Goal: Find specific page/section

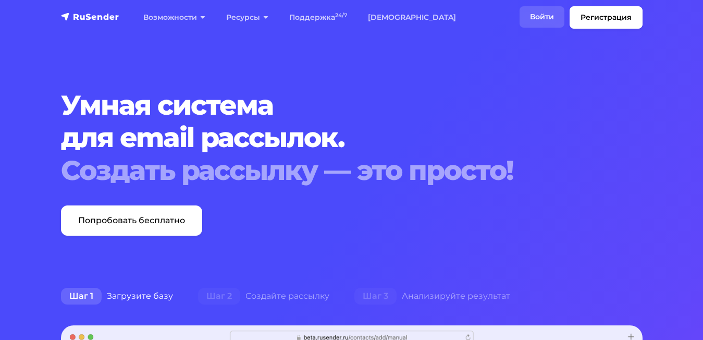
drag, startPoint x: 0, startPoint y: 0, endPoint x: 534, endPoint y: 16, distance: 534.1
click at [534, 16] on link "Войти" at bounding box center [541, 16] width 45 height 21
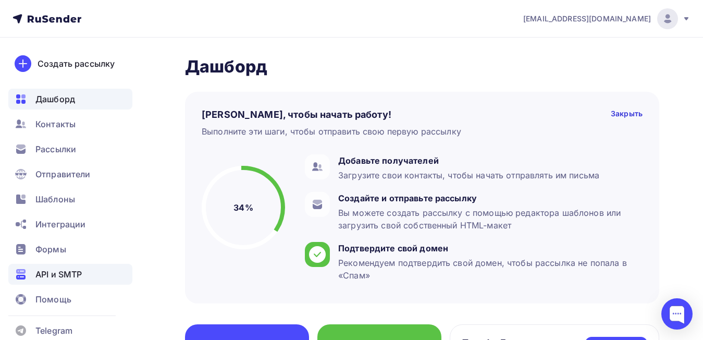
click at [81, 277] on span "API и SMTP" at bounding box center [58, 274] width 46 height 13
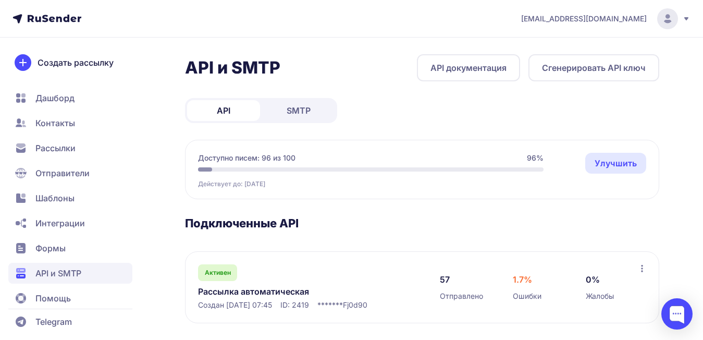
click at [263, 289] on link "Рассылка автоматическая" at bounding box center [305, 291] width 214 height 13
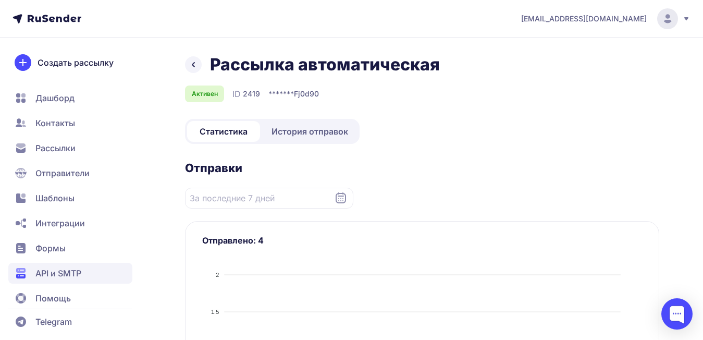
click at [320, 135] on span "История отправок" at bounding box center [309, 131] width 77 height 13
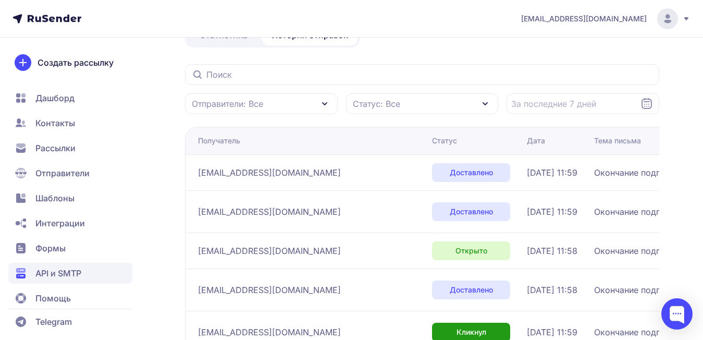
scroll to position [104, 0]
